Goal: Check status: Check status

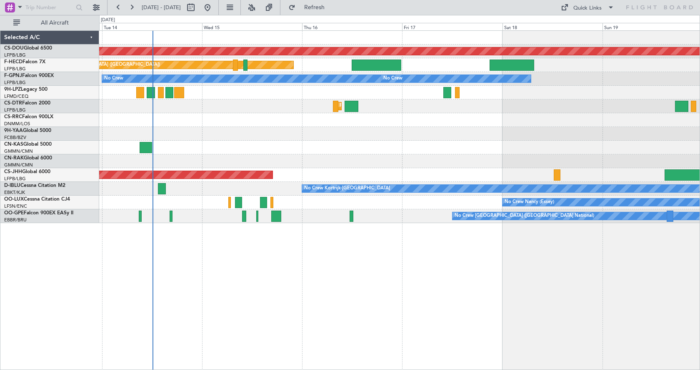
click at [294, 280] on div "Planned Maint London (Biggin Hill) Planned Maint Paris (Le Bourget) Planned Mai…" at bounding box center [399, 200] width 601 height 340
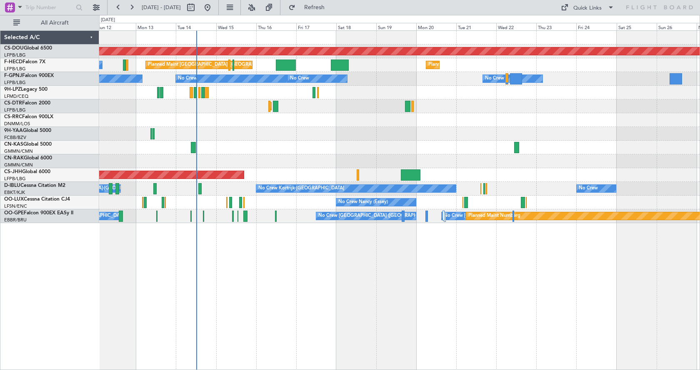
click at [344, 283] on div "Planned Maint London (Biggin Hill) Planned Maint Paris (Le Bourget) Planned Mai…" at bounding box center [399, 200] width 601 height 340
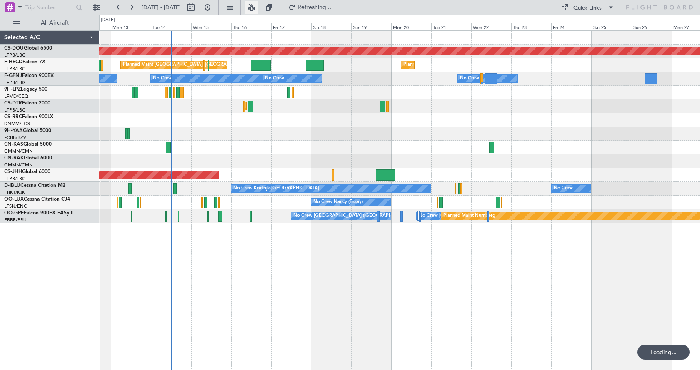
click at [258, 5] on button at bounding box center [251, 7] width 13 height 13
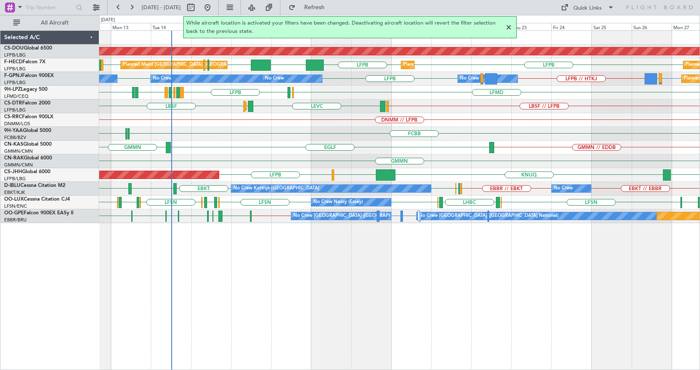
click at [508, 23] on div at bounding box center [509, 28] width 10 height 10
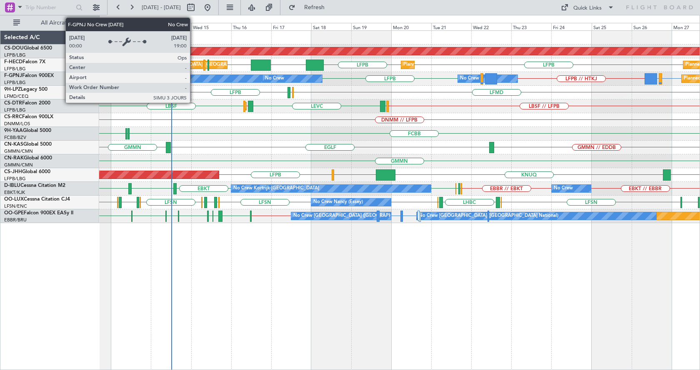
click at [194, 78] on div "No Crew" at bounding box center [206, 79] width 111 height 8
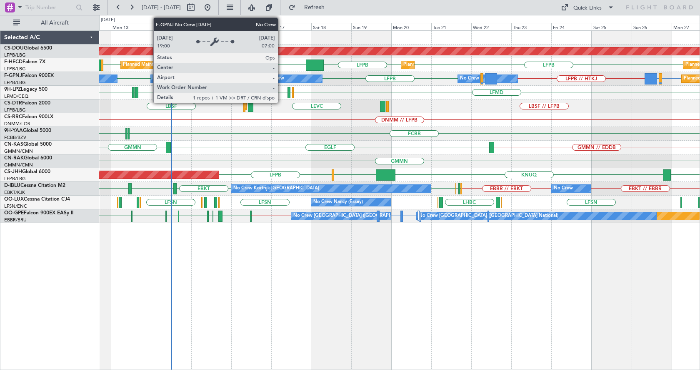
click at [282, 79] on div "No Crew" at bounding box center [274, 79] width 19 height 13
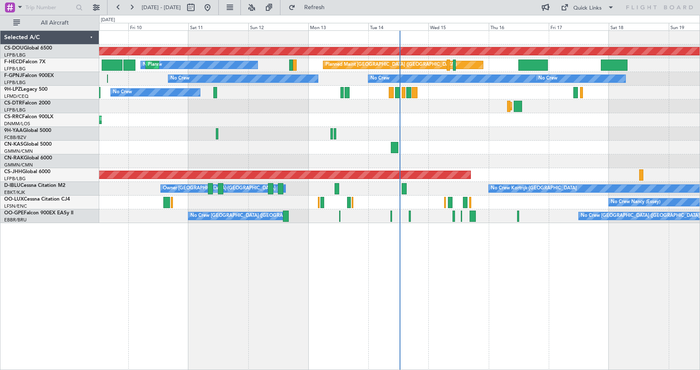
click at [465, 130] on div at bounding box center [399, 134] width 601 height 14
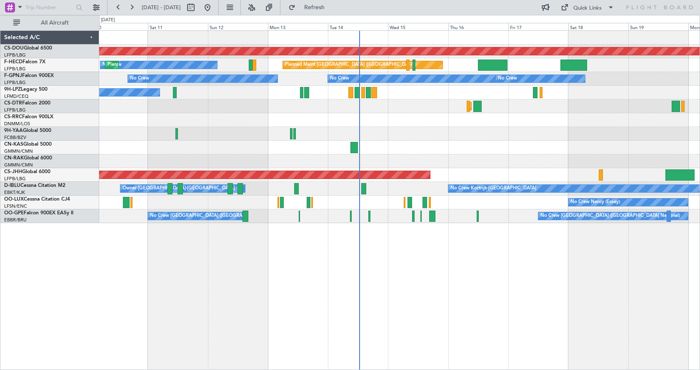
click at [457, 129] on div at bounding box center [399, 134] width 601 height 14
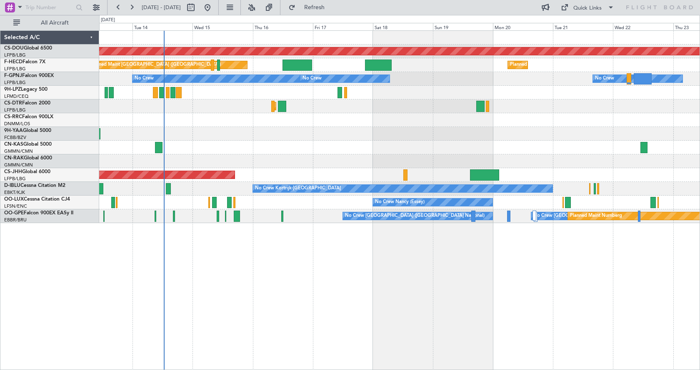
click at [315, 138] on div at bounding box center [399, 134] width 601 height 14
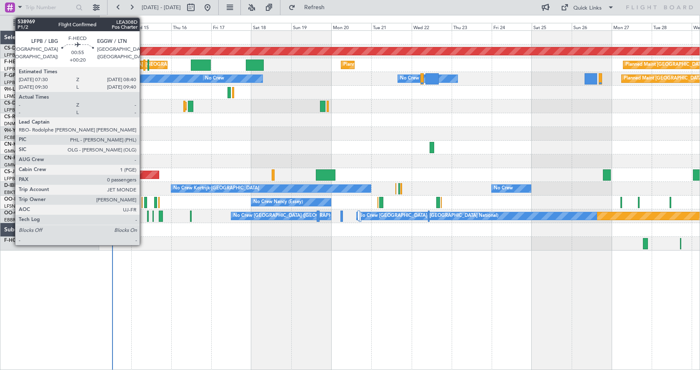
click at [143, 68] on div at bounding box center [144, 65] width 2 height 11
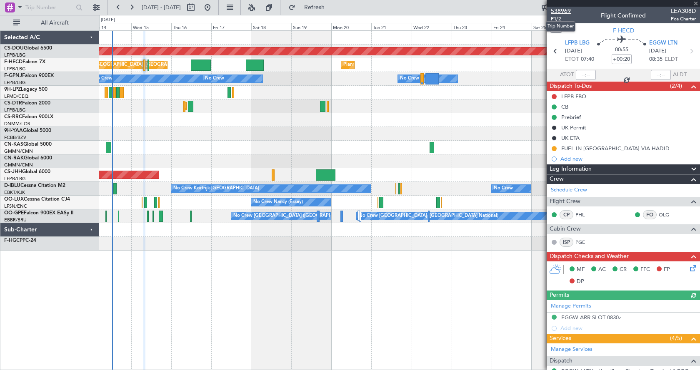
click at [566, 10] on span "538969" at bounding box center [561, 11] width 20 height 9
click at [290, 143] on div at bounding box center [399, 148] width 601 height 14
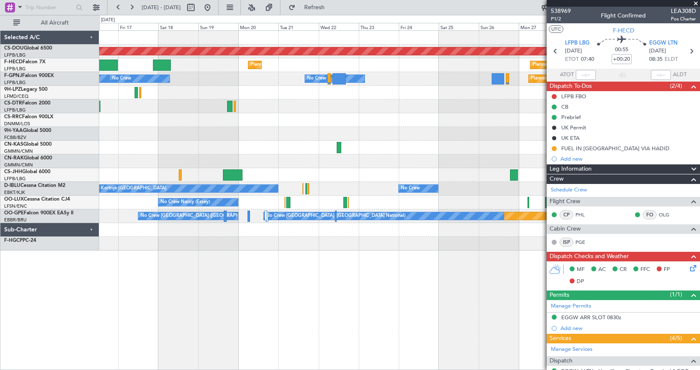
click at [404, 137] on div at bounding box center [399, 134] width 601 height 14
click at [348, 280] on div "Planned Maint London (Biggin Hill) Planned Maint Paris (Le Bourget) Planned Mai…" at bounding box center [399, 200] width 601 height 340
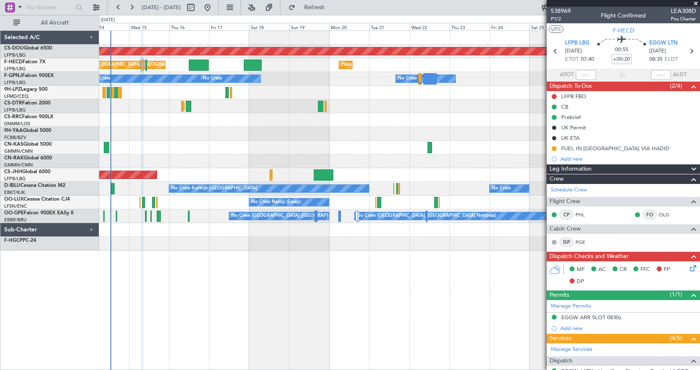
click at [336, 149] on div "Planned Maint London (Biggin Hill) Planned Maint Paris (Le Bourget) Planned Mai…" at bounding box center [399, 141] width 601 height 220
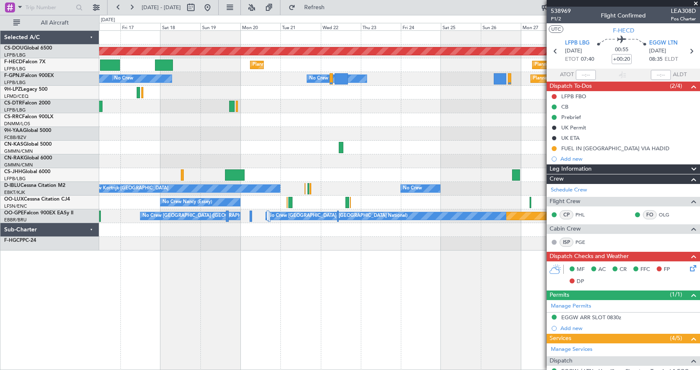
click at [306, 160] on div "Planned Maint London (Biggin Hill) Planned Maint Paris (Le Bourget) Planned Mai…" at bounding box center [399, 141] width 601 height 220
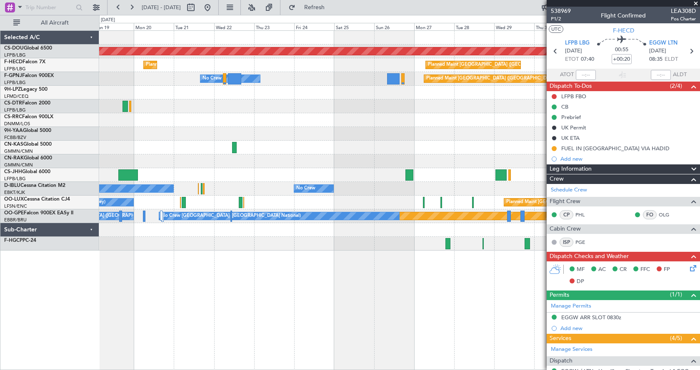
click at [248, 141] on div at bounding box center [399, 148] width 601 height 14
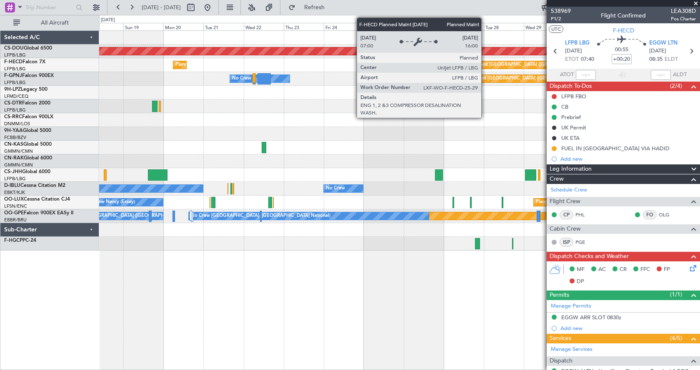
click at [485, 63] on div "Planned Maint [GEOGRAPHIC_DATA] ([GEOGRAPHIC_DATA])" at bounding box center [523, 65] width 131 height 13
click at [481, 63] on div "Planned Maint [GEOGRAPHIC_DATA] ([GEOGRAPHIC_DATA])" at bounding box center [523, 65] width 131 height 13
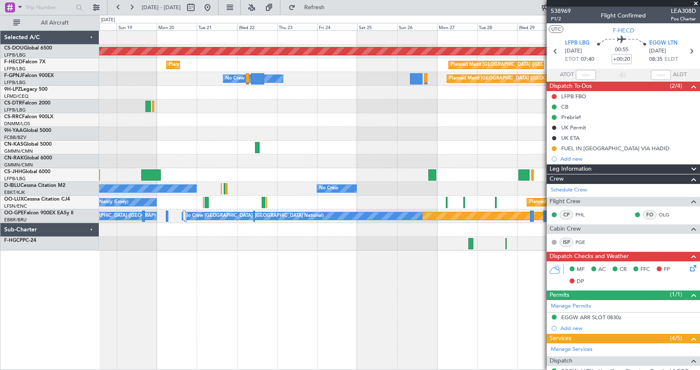
click at [170, 163] on div "Planned Maint London (Biggin Hill) Planned Maint Paris (Le Bourget) Planned Mai…" at bounding box center [399, 141] width 601 height 220
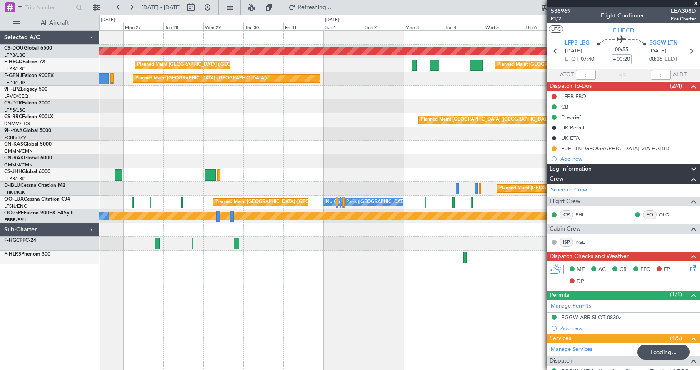
click at [323, 117] on div "Planned Maint London (Biggin Hill) Planned Maint Paris (Le Bourget) Planned Mai…" at bounding box center [399, 148] width 601 height 234
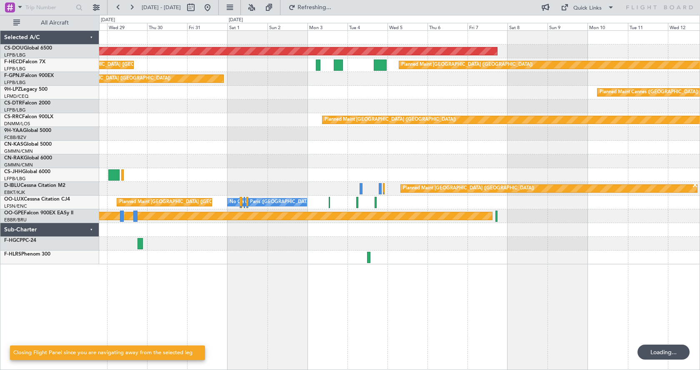
click at [330, 129] on div "Planned Maint London (Biggin Hill) Planned Maint Paris (Le Bourget) Planned Mai…" at bounding box center [399, 148] width 601 height 234
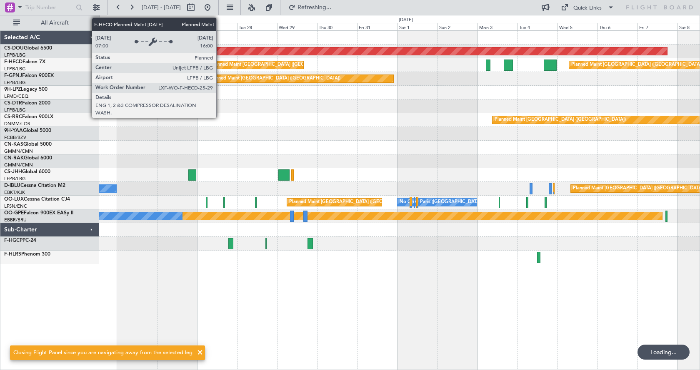
click at [220, 61] on div "Planned Maint [GEOGRAPHIC_DATA] ([GEOGRAPHIC_DATA])" at bounding box center [276, 65] width 131 height 13
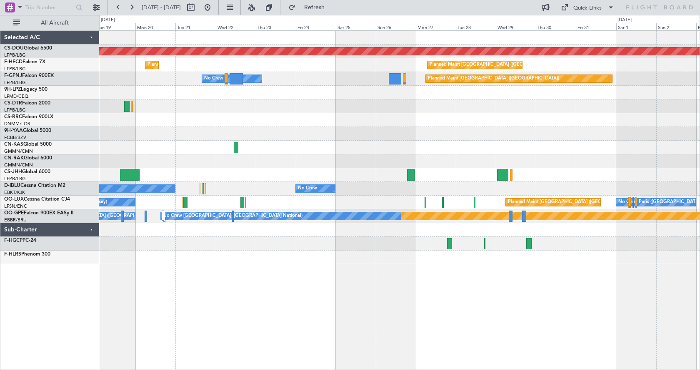
click at [529, 231] on div "Planned Maint London (Biggin Hill) Planned Maint Paris (Le Bourget) Planned Mai…" at bounding box center [399, 148] width 601 height 234
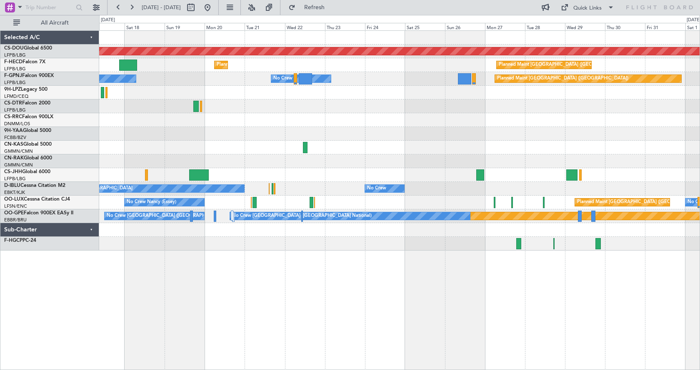
click at [547, 285] on div "Planned Maint London (Biggin Hill) Planned Maint Paris (Le Bourget) Planned Mai…" at bounding box center [399, 200] width 601 height 340
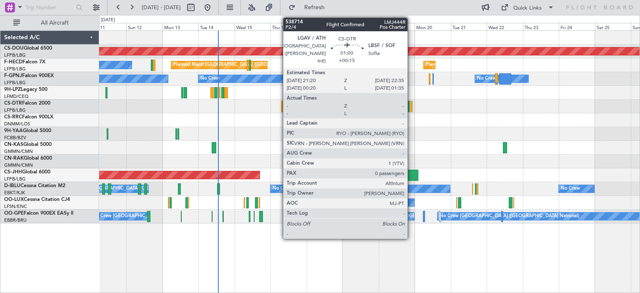
click at [411, 102] on div at bounding box center [412, 106] width 2 height 11
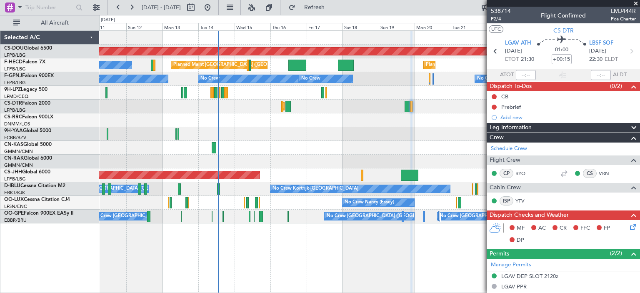
click at [633, 1] on span at bounding box center [636, 4] width 8 height 8
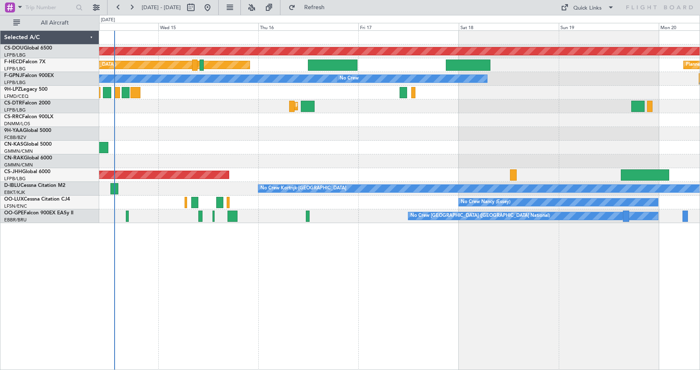
click at [278, 252] on div "Planned Maint London ([GEOGRAPHIC_DATA]) Planned Maint [GEOGRAPHIC_DATA] ([GEOG…" at bounding box center [399, 200] width 601 height 340
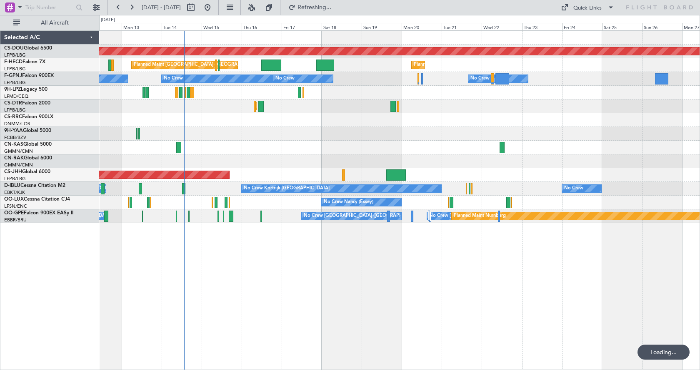
click at [429, 279] on div "Planned Maint London ([GEOGRAPHIC_DATA]) Planned Maint [GEOGRAPHIC_DATA] ([GEOG…" at bounding box center [399, 200] width 601 height 340
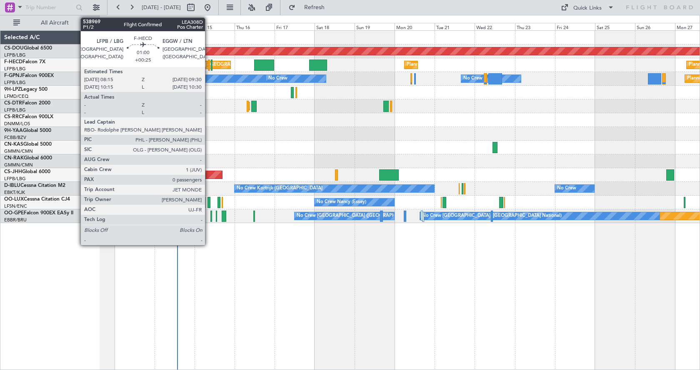
click at [208, 63] on div at bounding box center [209, 65] width 3 height 11
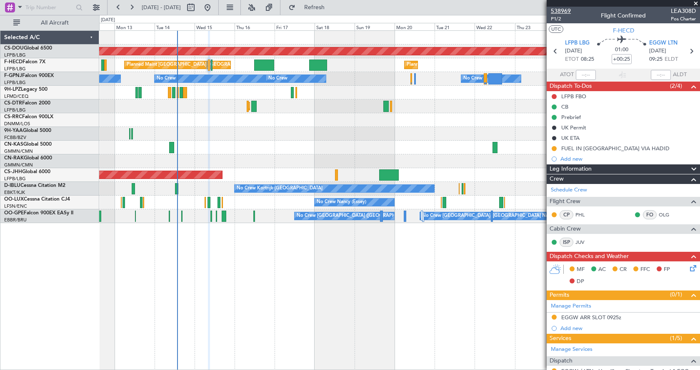
click at [561, 7] on span "538969" at bounding box center [561, 11] width 20 height 9
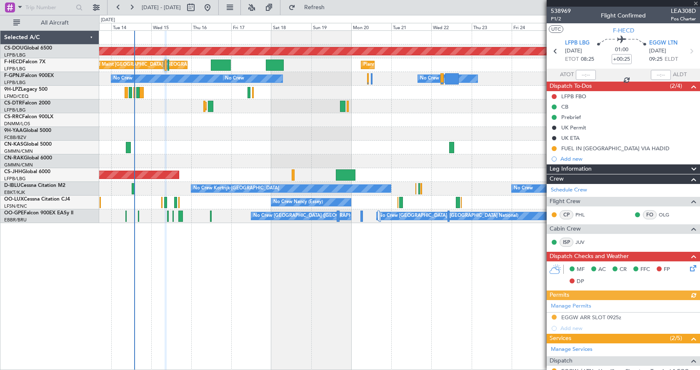
click at [295, 280] on div "Planned Maint London ([GEOGRAPHIC_DATA]) Planned Maint [GEOGRAPHIC_DATA] ([GEOG…" at bounding box center [399, 200] width 601 height 340
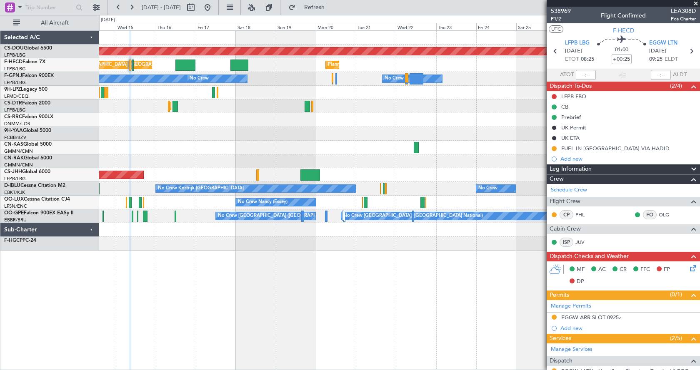
click at [367, 128] on div at bounding box center [399, 134] width 601 height 14
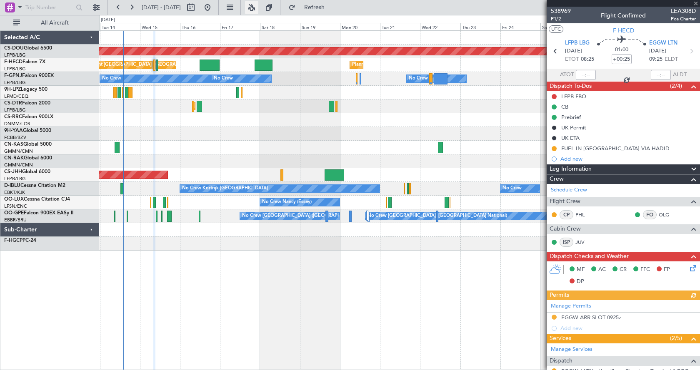
click at [258, 9] on button at bounding box center [251, 7] width 13 height 13
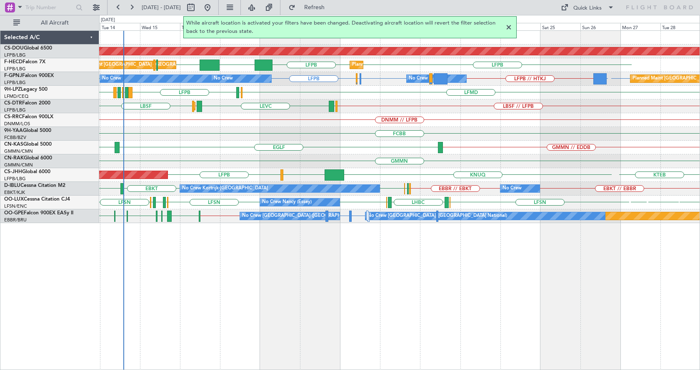
click at [508, 30] on div at bounding box center [509, 28] width 10 height 10
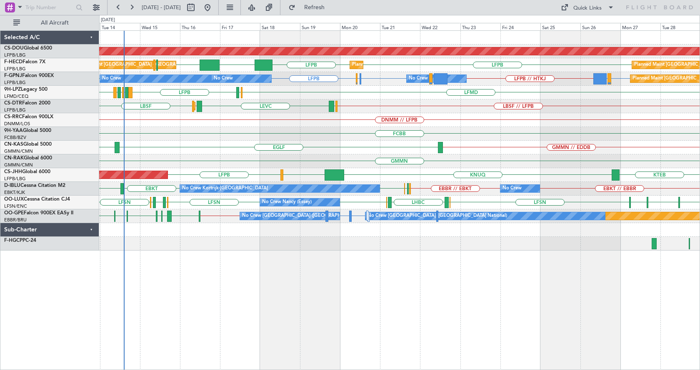
click at [287, 178] on div "Planned Maint London ([GEOGRAPHIC_DATA]) LFPB LFPB KLAX LFPB Planned Maint [GEO…" at bounding box center [399, 141] width 601 height 220
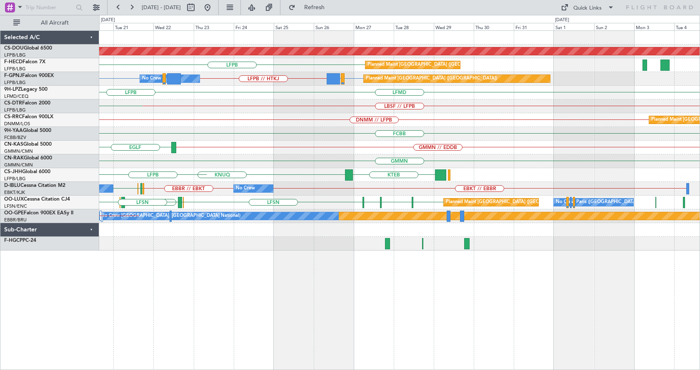
click at [364, 148] on div "Planned Maint London ([GEOGRAPHIC_DATA]) LFPB Planned Maint [GEOGRAPHIC_DATA] (…" at bounding box center [399, 141] width 601 height 220
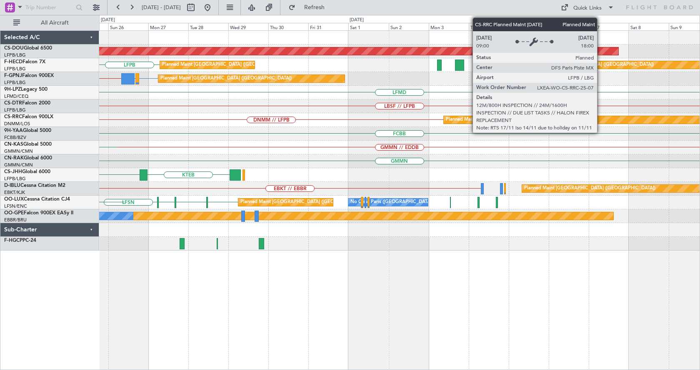
click at [396, 128] on div "Planned Maint London ([GEOGRAPHIC_DATA]) LFPB Planned Maint [GEOGRAPHIC_DATA] (…" at bounding box center [399, 141] width 601 height 220
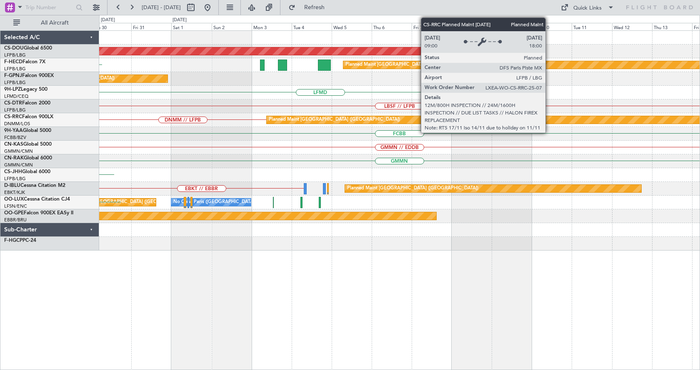
click at [384, 127] on div "Planned Maint London ([GEOGRAPHIC_DATA]) Planned Maint [GEOGRAPHIC_DATA] ([GEOG…" at bounding box center [399, 141] width 601 height 220
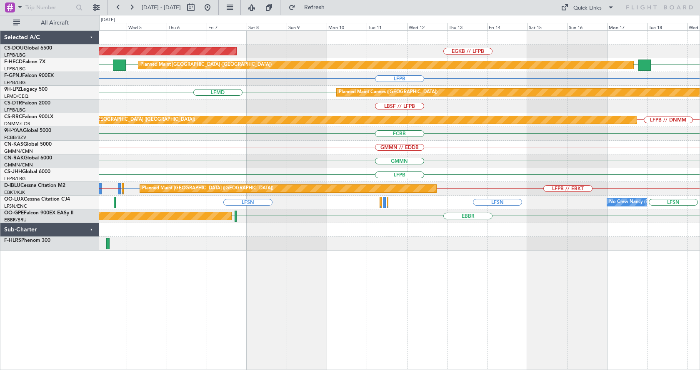
click at [403, 243] on div "EGKB // LFPB Planned Maint [GEOGRAPHIC_DATA] ([GEOGRAPHIC_DATA]) LFPB FOOL KTEB…" at bounding box center [399, 141] width 601 height 220
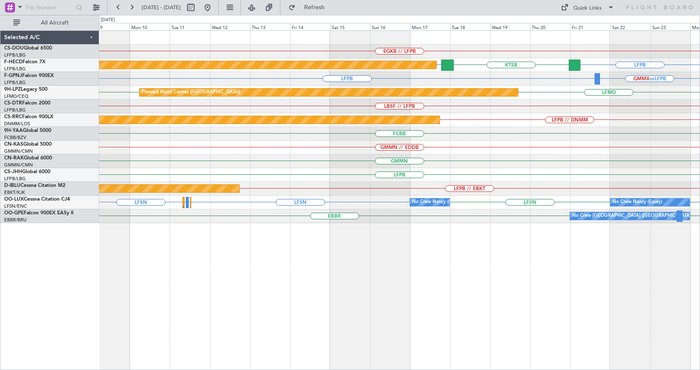
click at [400, 139] on div "FCBB" at bounding box center [399, 134] width 601 height 14
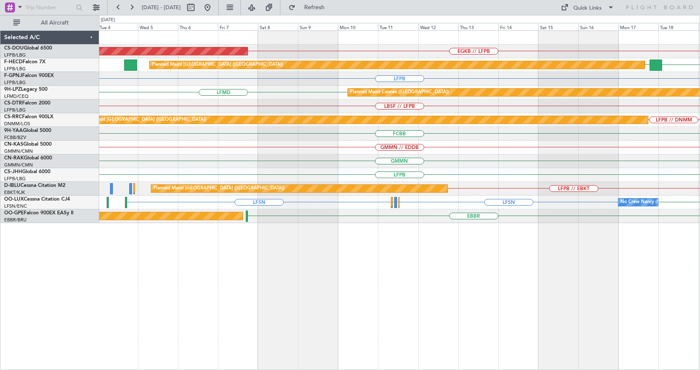
click at [542, 138] on div "EGKB // LFPB Planned Maint [GEOGRAPHIC_DATA] ([GEOGRAPHIC_DATA]) KTEB LFPB Plan…" at bounding box center [399, 127] width 601 height 193
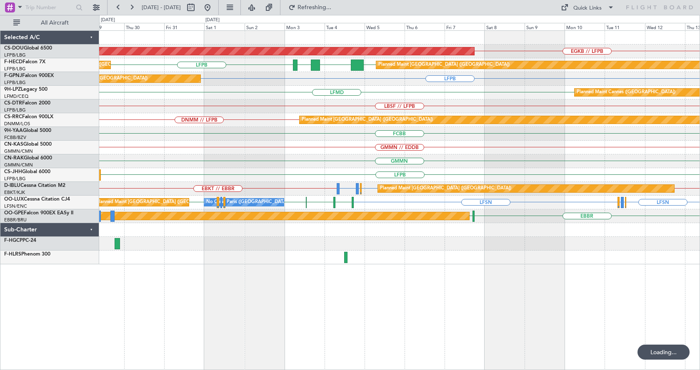
click at [377, 152] on div "Planned Maint London ([GEOGRAPHIC_DATA]) EGKB // LFPB Planned Maint [GEOGRAPHIC…" at bounding box center [399, 148] width 601 height 234
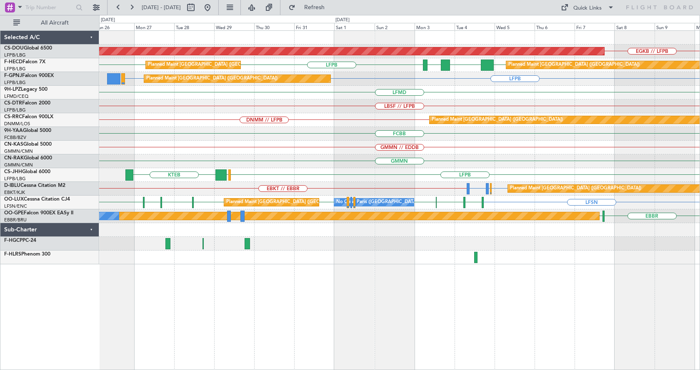
click at [532, 364] on div "EGKB // LFPB Planned Maint [GEOGRAPHIC_DATA] ([GEOGRAPHIC_DATA]) LFPB LFPB LFPB…" at bounding box center [399, 200] width 601 height 340
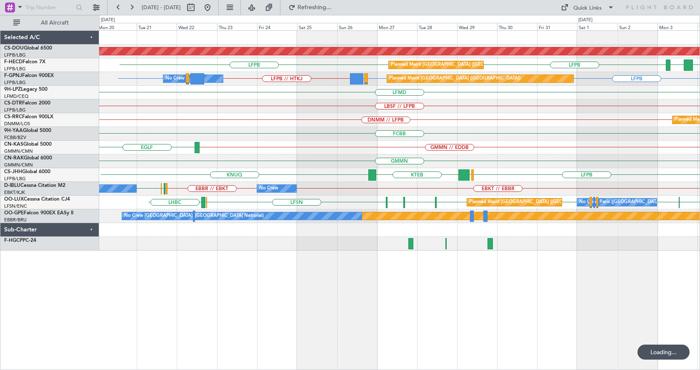
click at [469, 343] on div "Planned Maint London ([GEOGRAPHIC_DATA]) LFPB LFPB FOOL GMMN Planned Maint [GEO…" at bounding box center [399, 200] width 601 height 340
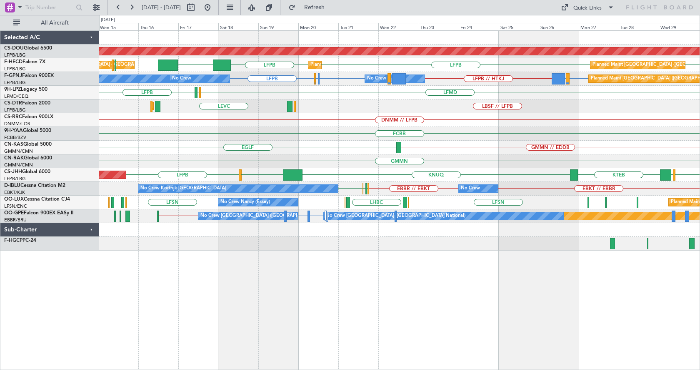
click at [328, 309] on div "Planned Maint London ([GEOGRAPHIC_DATA]) LFPB LFPB LFPB KLAX Planned Maint [GEO…" at bounding box center [399, 200] width 601 height 340
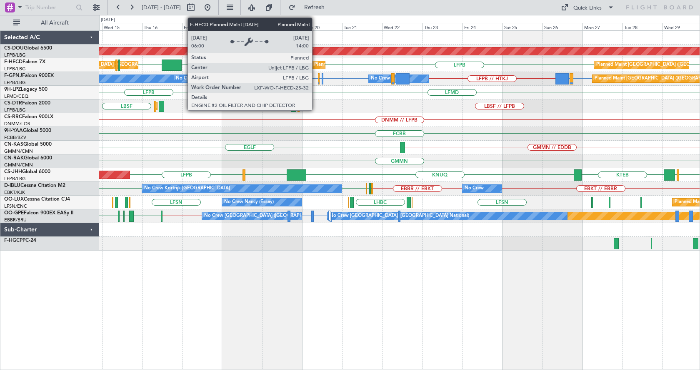
click at [316, 66] on div "Planned Maint [GEOGRAPHIC_DATA] ([GEOGRAPHIC_DATA])" at bounding box center [379, 65] width 131 height 13
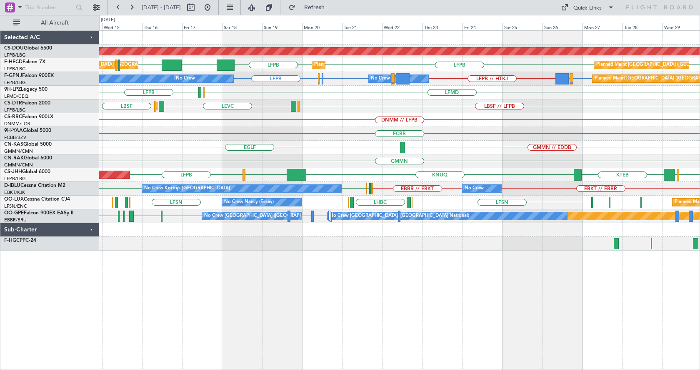
click at [288, 264] on div "Planned Maint London ([GEOGRAPHIC_DATA]) LFPB LFPB KLAX LFPB LFPB Planned Maint…" at bounding box center [399, 200] width 601 height 340
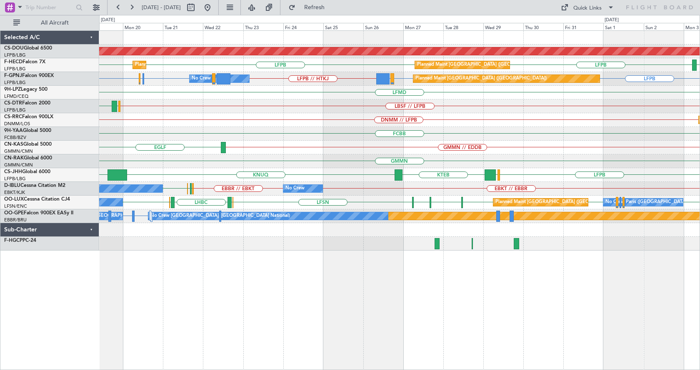
click at [386, 327] on div "Planned Maint London ([GEOGRAPHIC_DATA]) GMMN LFPB LFPB LFPB Planned Maint [GEO…" at bounding box center [399, 200] width 601 height 340
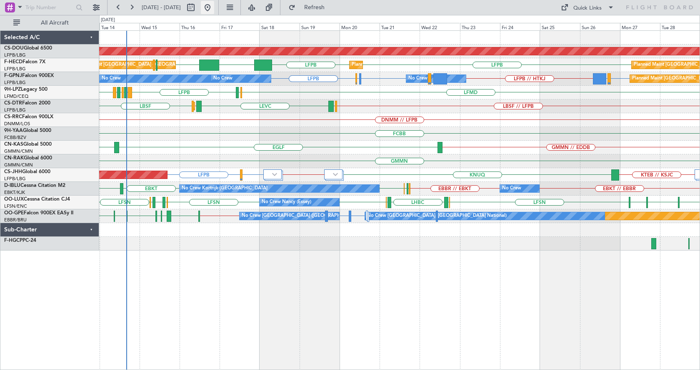
click at [214, 10] on button at bounding box center [207, 7] width 13 height 13
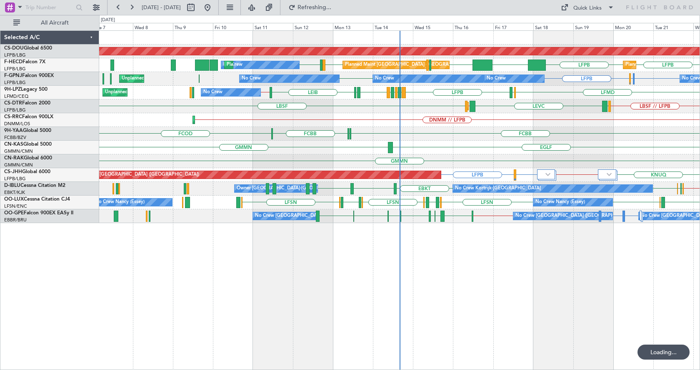
click at [297, 162] on div "Planned Maint London ([GEOGRAPHIC_DATA]) LFPB LFPB LFPB KLAX LFPB LFMN LFPB No …" at bounding box center [399, 127] width 601 height 193
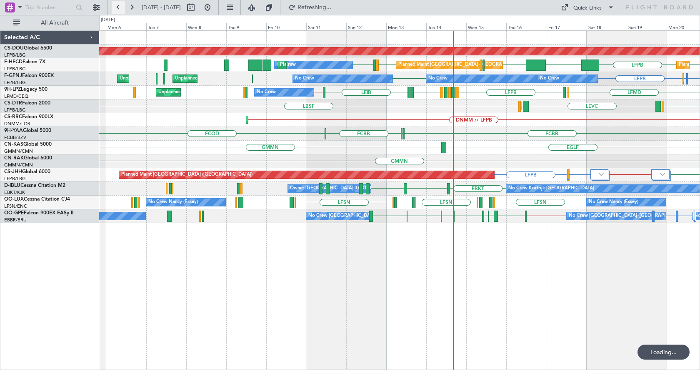
click at [119, 4] on button at bounding box center [118, 7] width 13 height 13
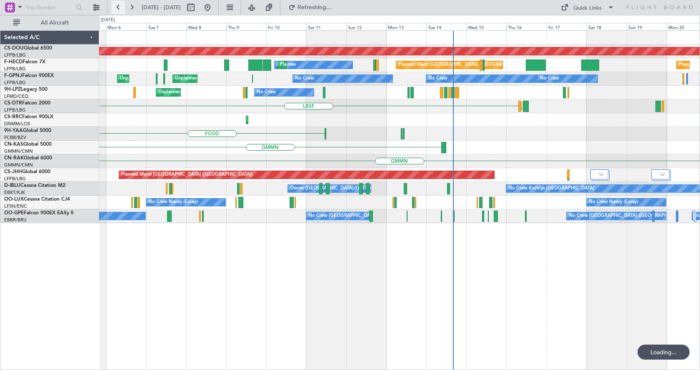
click at [119, 4] on button at bounding box center [118, 7] width 13 height 13
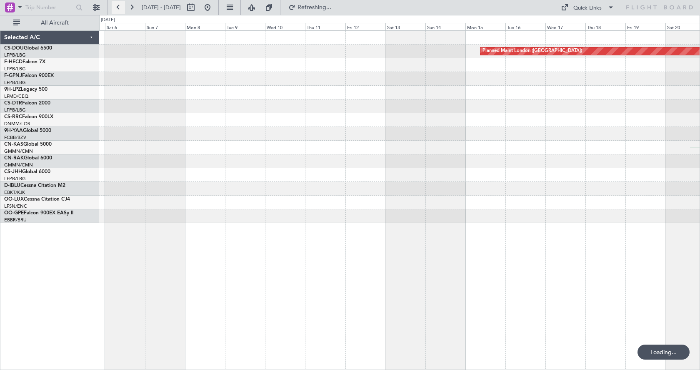
click at [119, 4] on button at bounding box center [118, 7] width 13 height 13
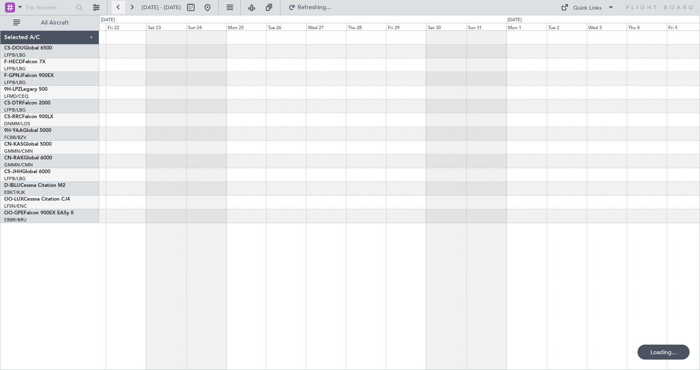
click at [119, 4] on button at bounding box center [118, 7] width 13 height 13
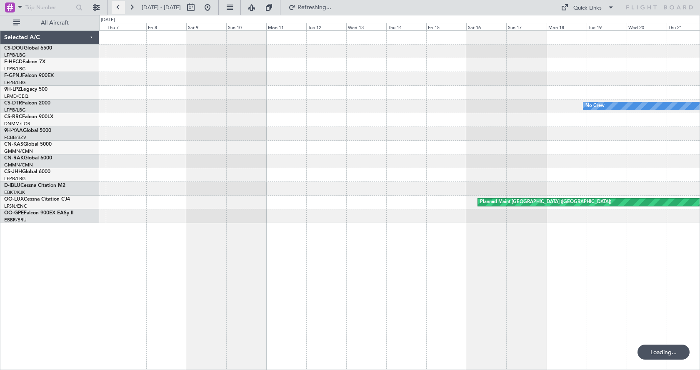
click at [119, 4] on button at bounding box center [118, 7] width 13 height 13
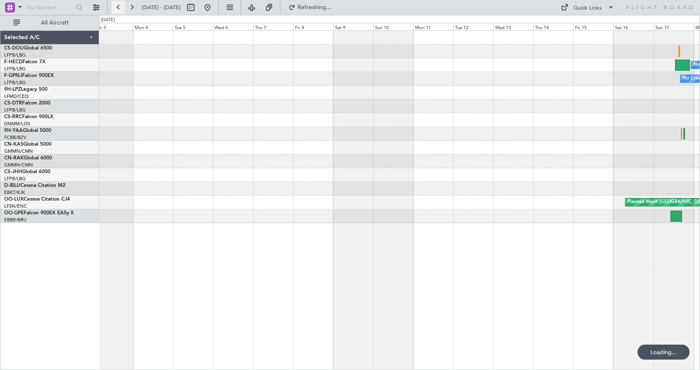
click at [119, 4] on button at bounding box center [118, 7] width 13 height 13
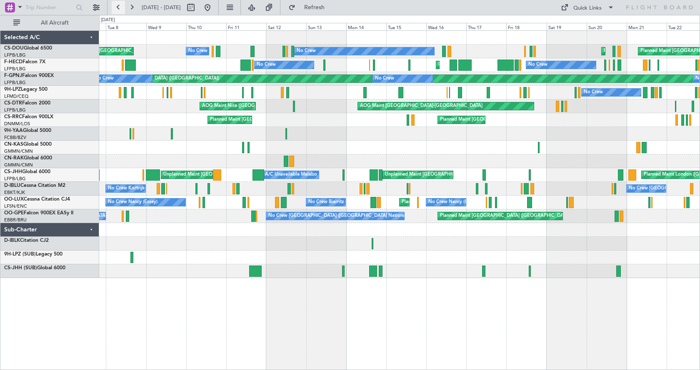
click at [119, 6] on button at bounding box center [118, 7] width 13 height 13
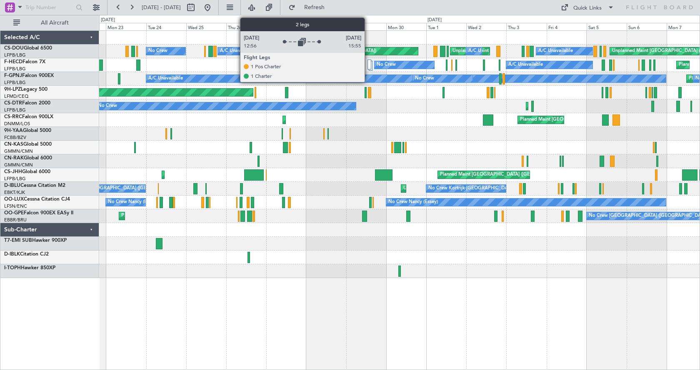
click at [370, 64] on div at bounding box center [370, 65] width 4 height 10
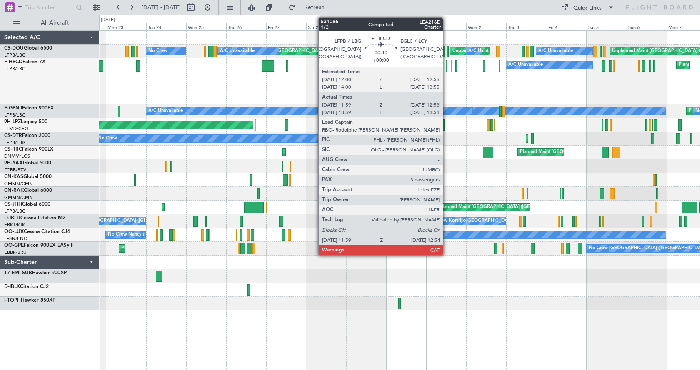
click at [447, 66] on div at bounding box center [447, 65] width 2 height 11
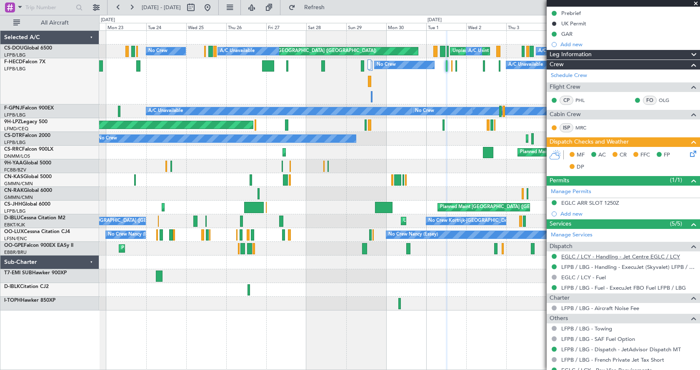
scroll to position [167, 0]
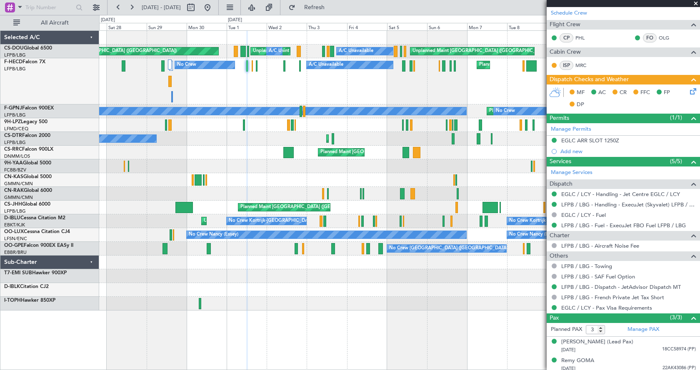
click at [273, 126] on div "Planned [GEOGRAPHIC_DATA] ([GEOGRAPHIC_DATA])" at bounding box center [399, 125] width 601 height 14
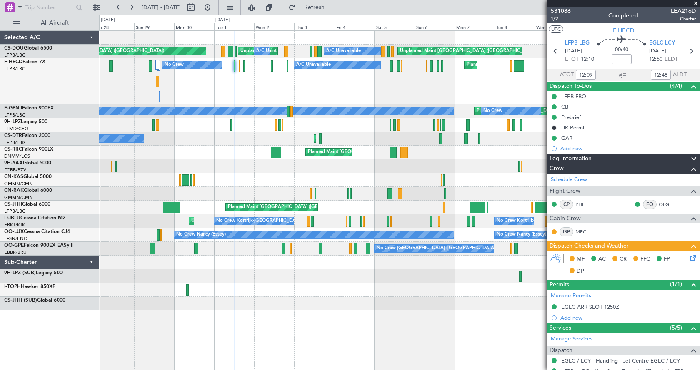
scroll to position [167, 0]
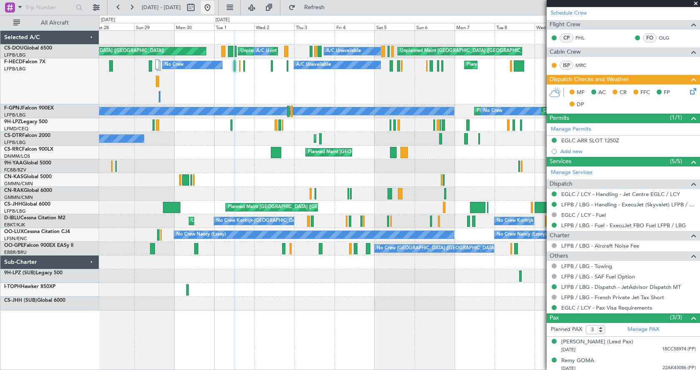
click at [214, 5] on button at bounding box center [207, 7] width 13 height 13
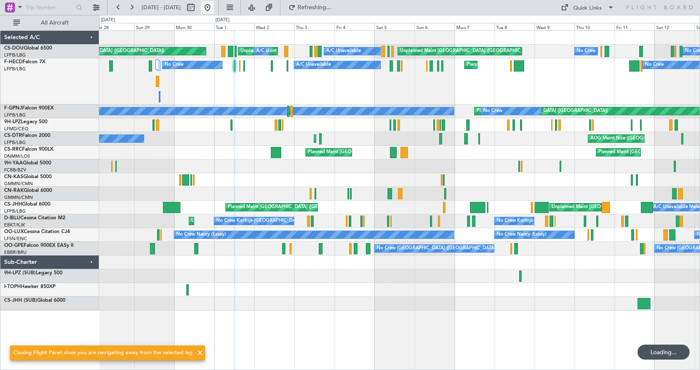
scroll to position [0, 0]
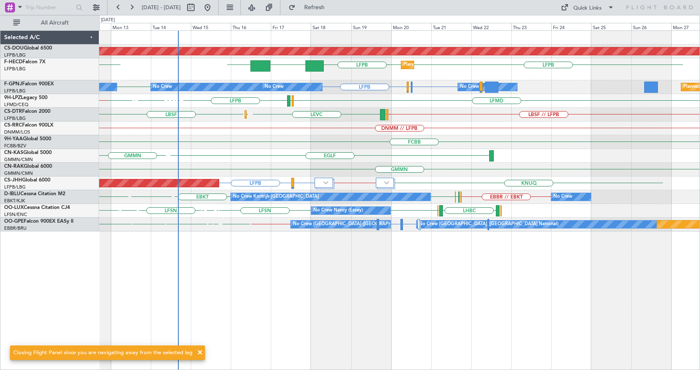
click at [254, 295] on div "Planned Maint London (Biggin Hill) Planned Maint Paris (Le Bourget) LFPB LFPB K…" at bounding box center [399, 200] width 601 height 340
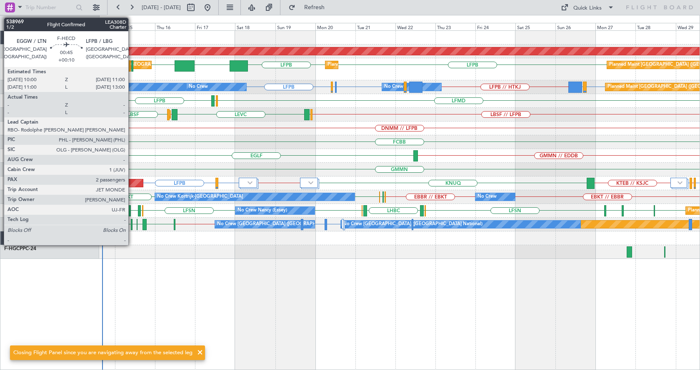
click at [132, 63] on div at bounding box center [132, 65] width 2 height 11
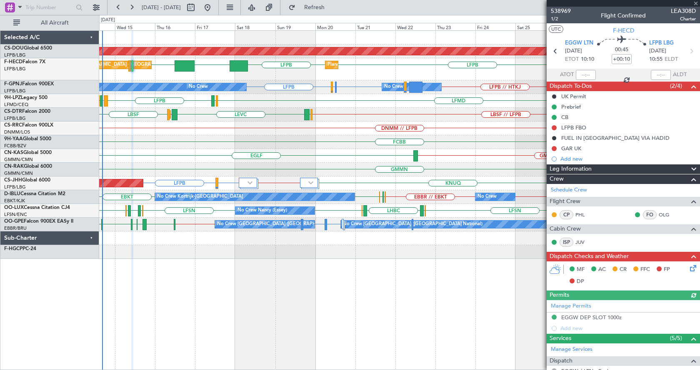
click at [697, 4] on div at bounding box center [623, 3] width 153 height 7
click at [696, 2] on span at bounding box center [696, 4] width 8 height 8
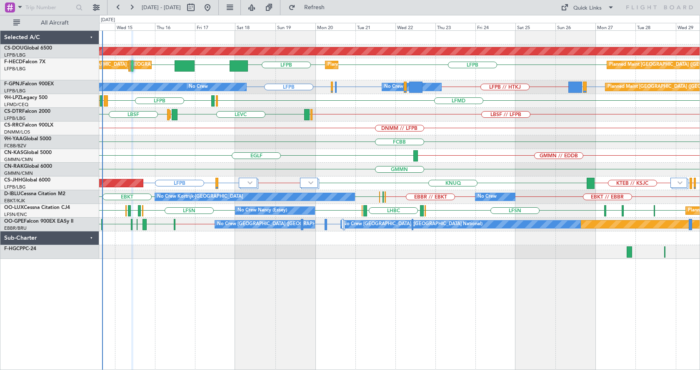
type input "0"
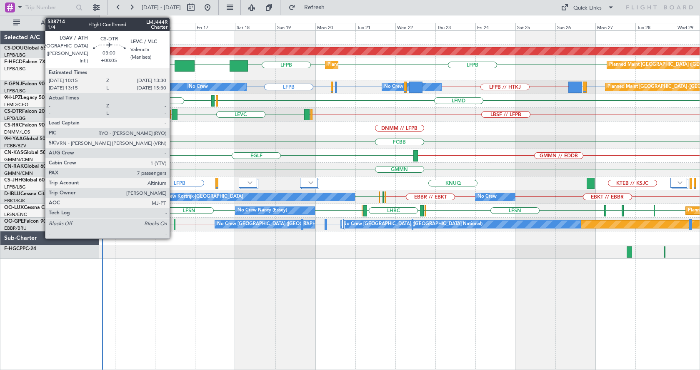
click at [173, 113] on div at bounding box center [175, 114] width 6 height 11
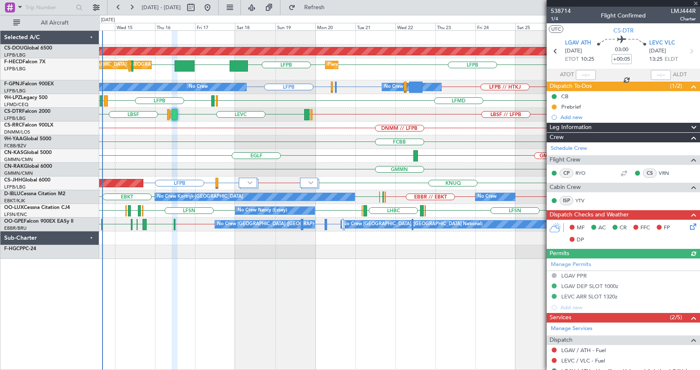
scroll to position [212, 0]
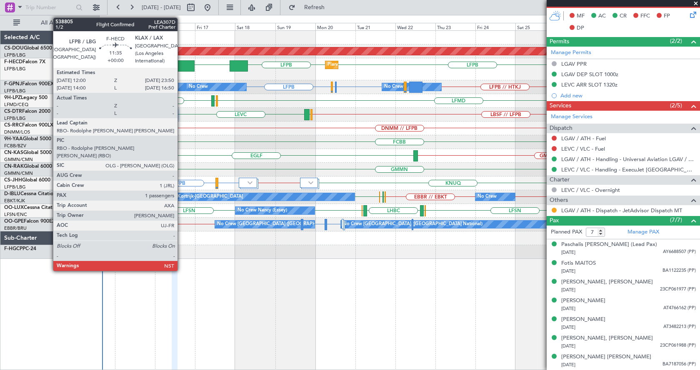
click at [182, 69] on div at bounding box center [185, 65] width 20 height 11
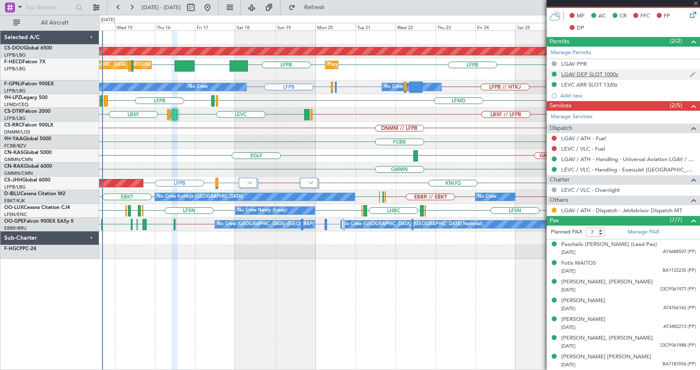
type input "1"
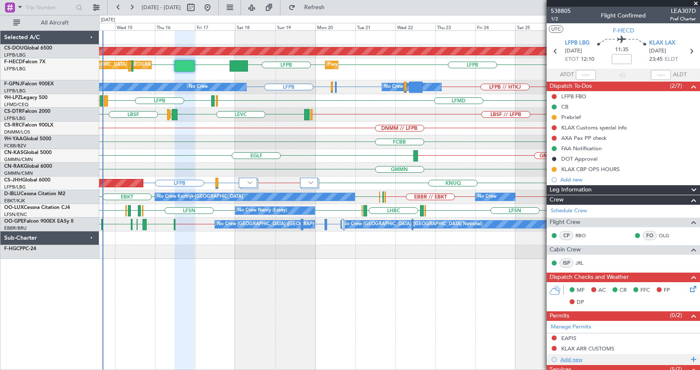
scroll to position [173, 0]
